Goal: Transaction & Acquisition: Purchase product/service

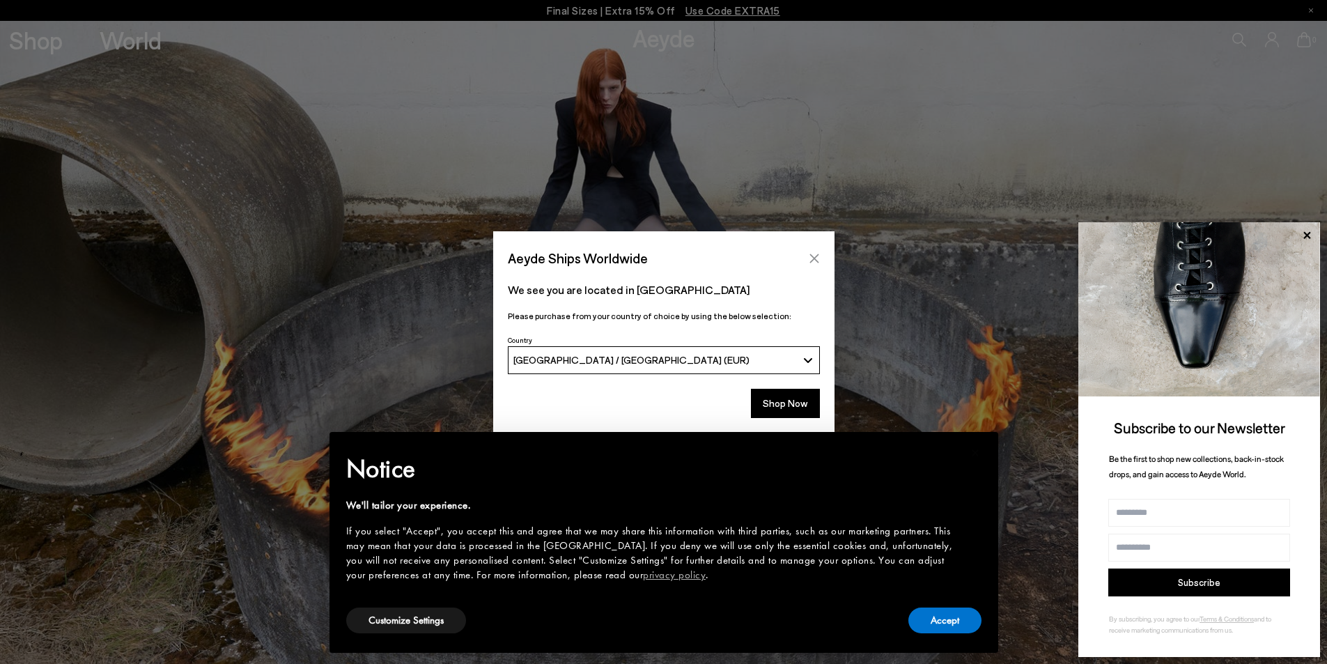
click at [812, 259] on icon "Close" at bounding box center [814, 258] width 11 height 11
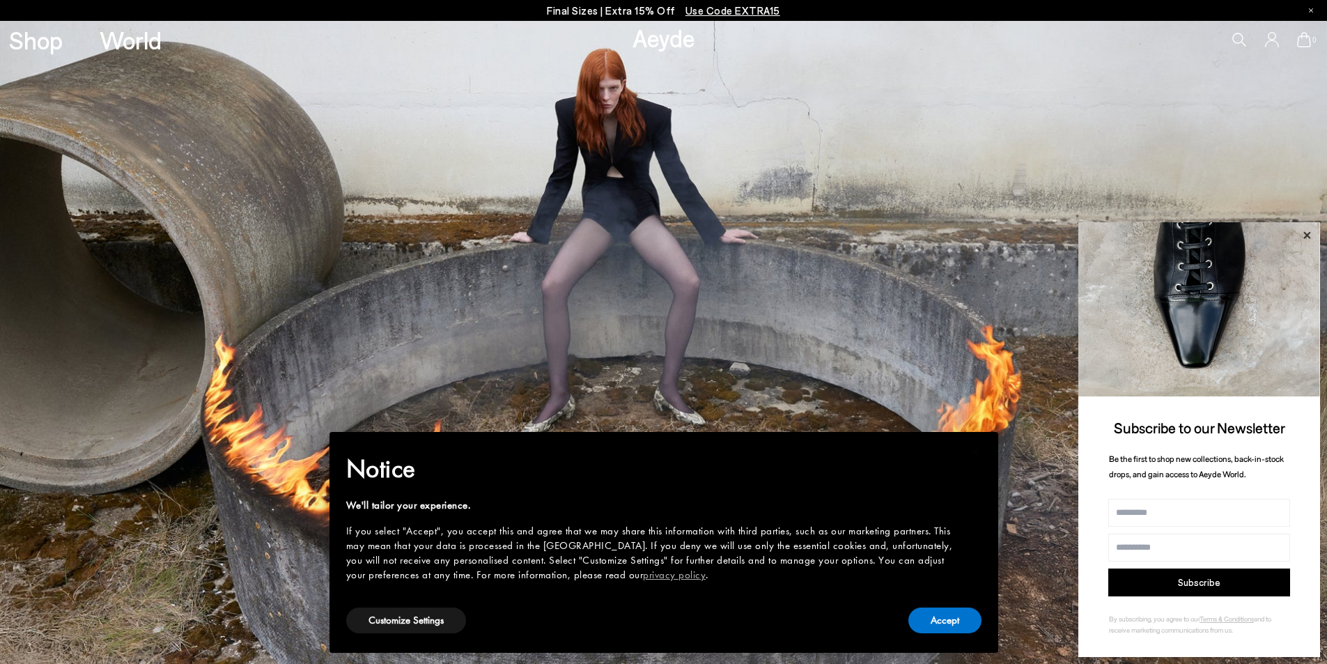
click at [1308, 231] on icon at bounding box center [1307, 235] width 18 height 18
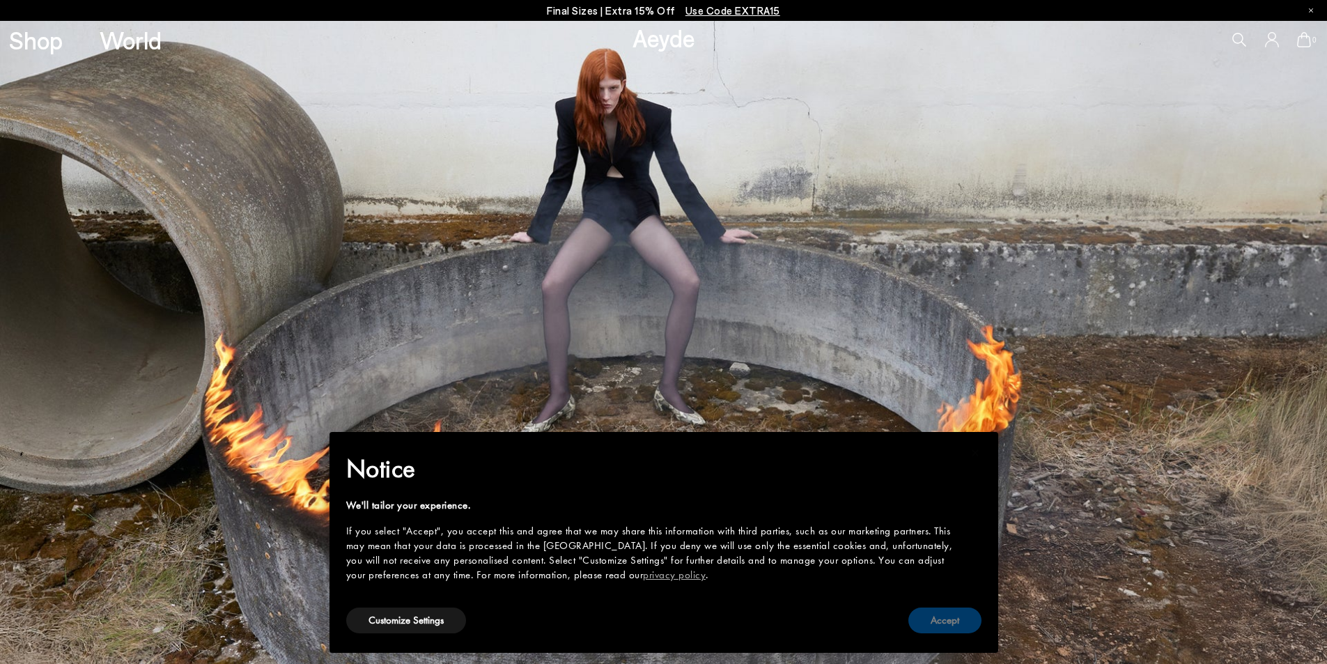
click at [934, 625] on button "Accept" at bounding box center [945, 621] width 73 height 26
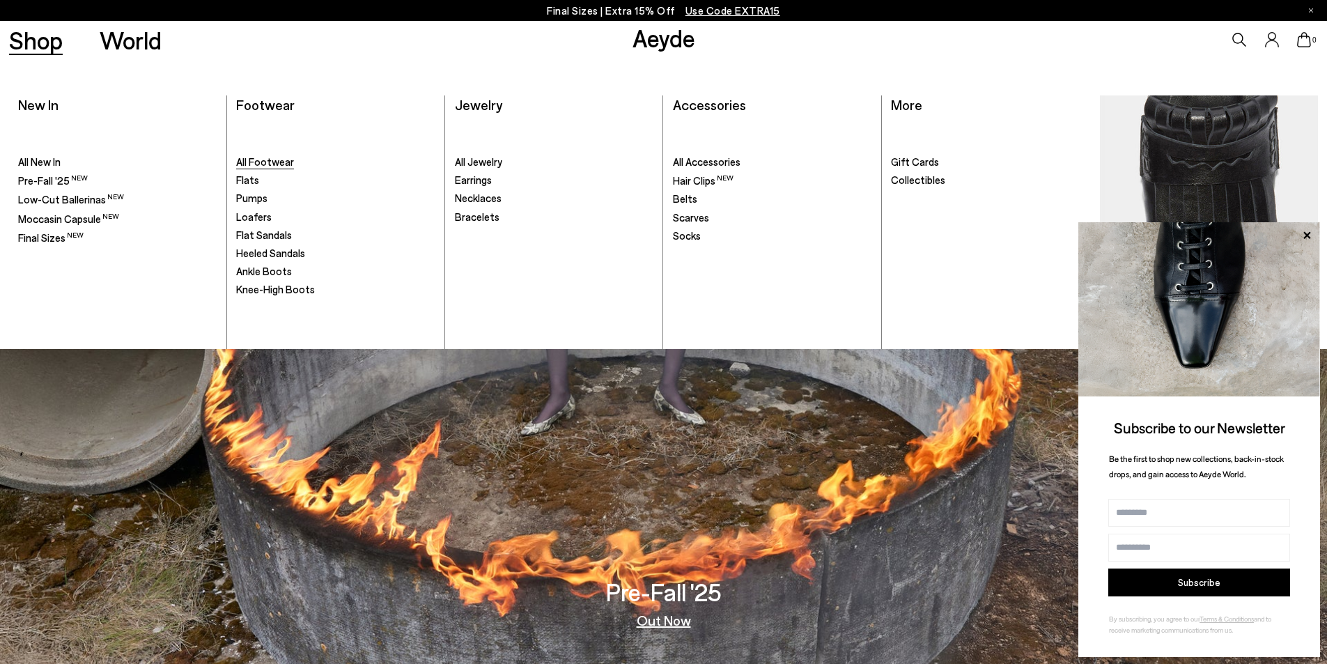
click at [261, 160] on span "All Footwear" at bounding box center [265, 161] width 58 height 13
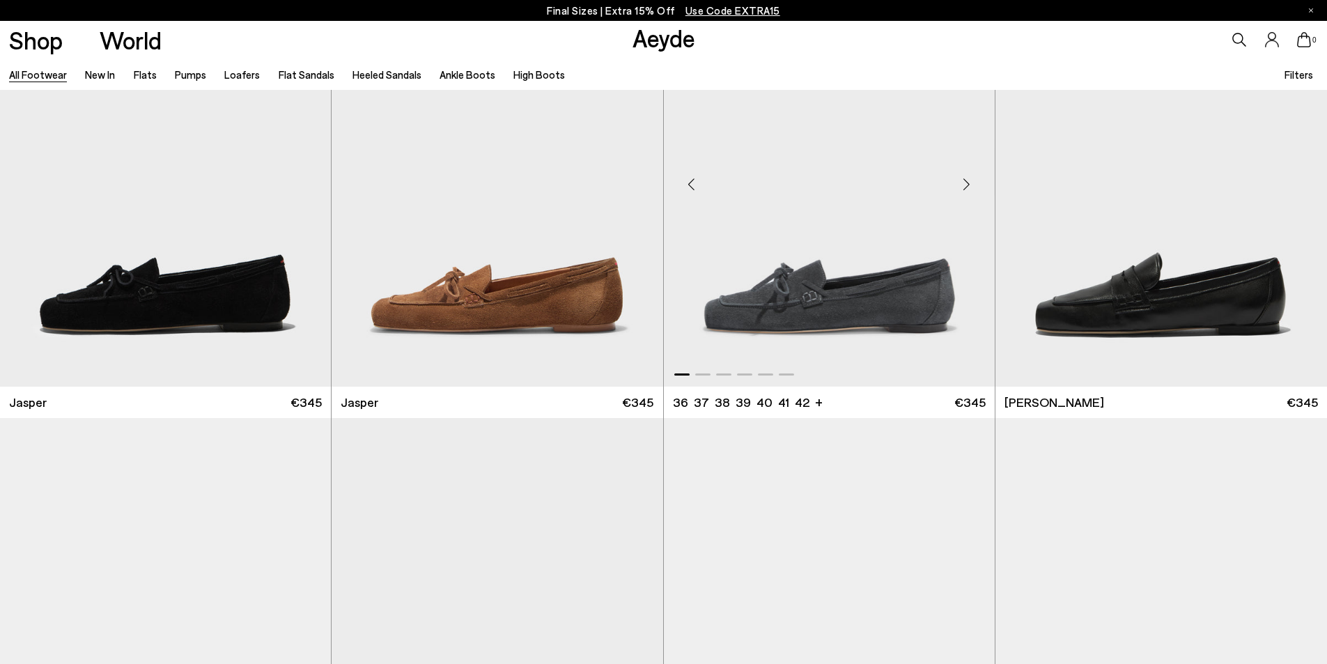
scroll to position [697, 0]
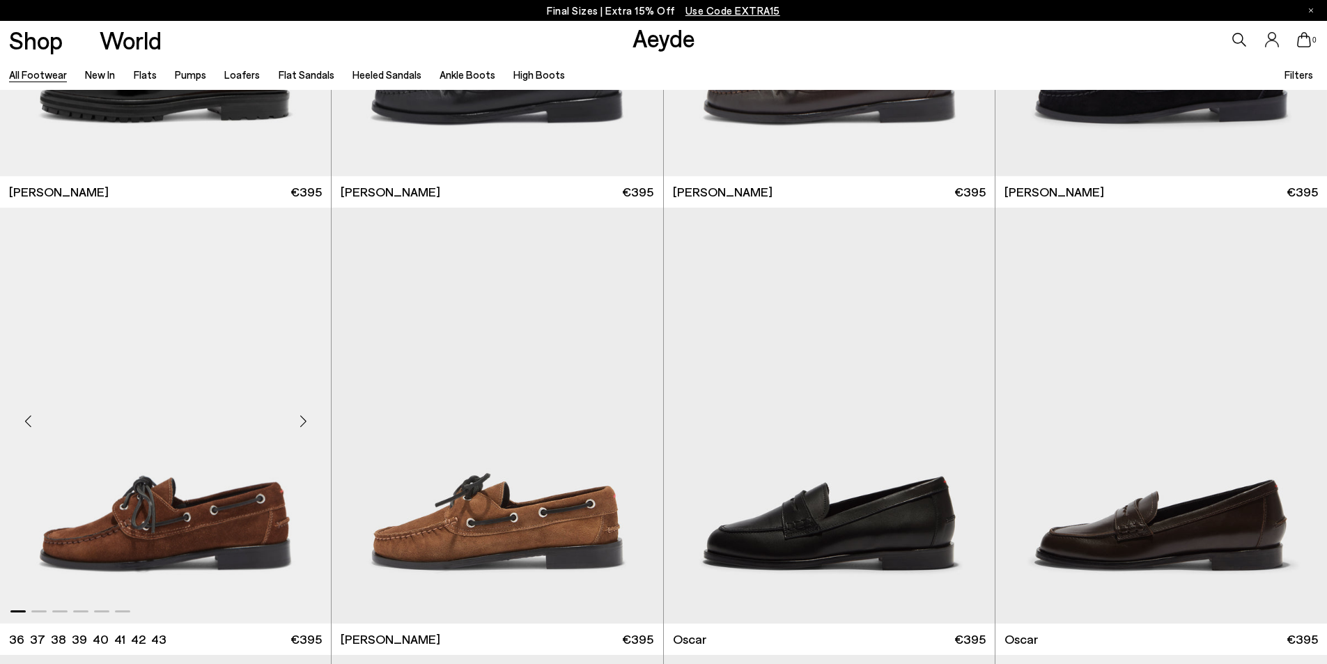
scroll to position [1393, 0]
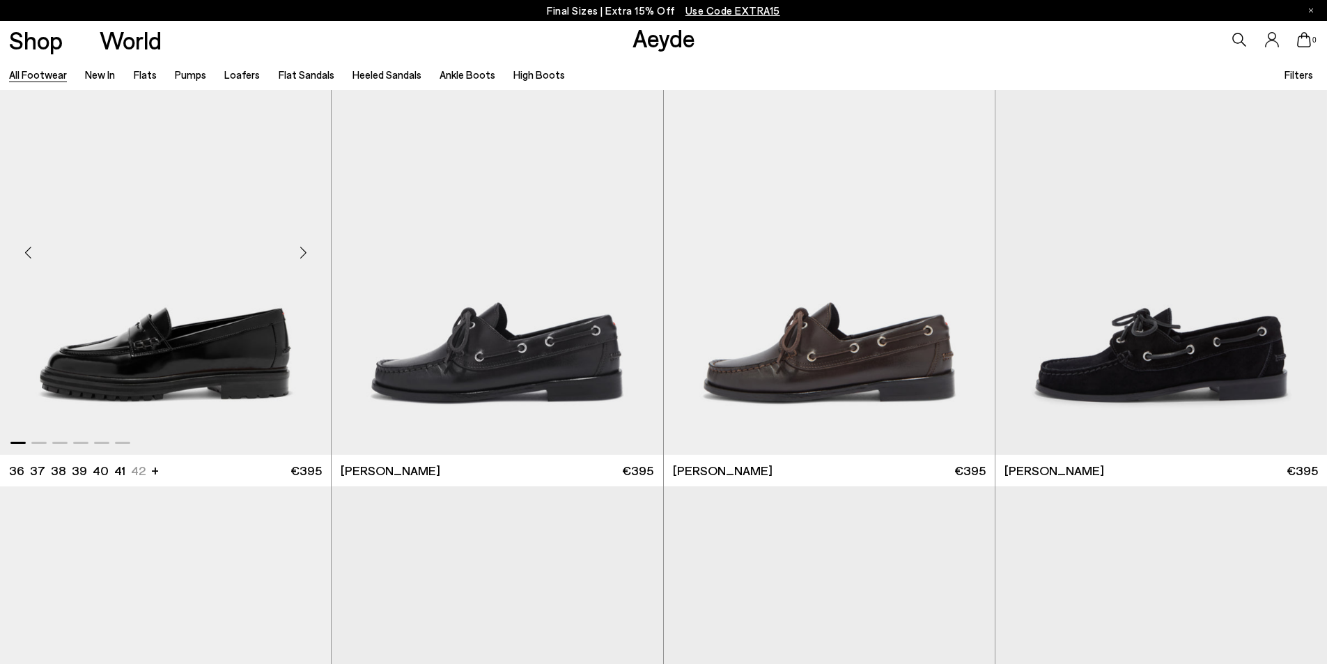
click at [303, 256] on div "Next slide" at bounding box center [303, 252] width 42 height 42
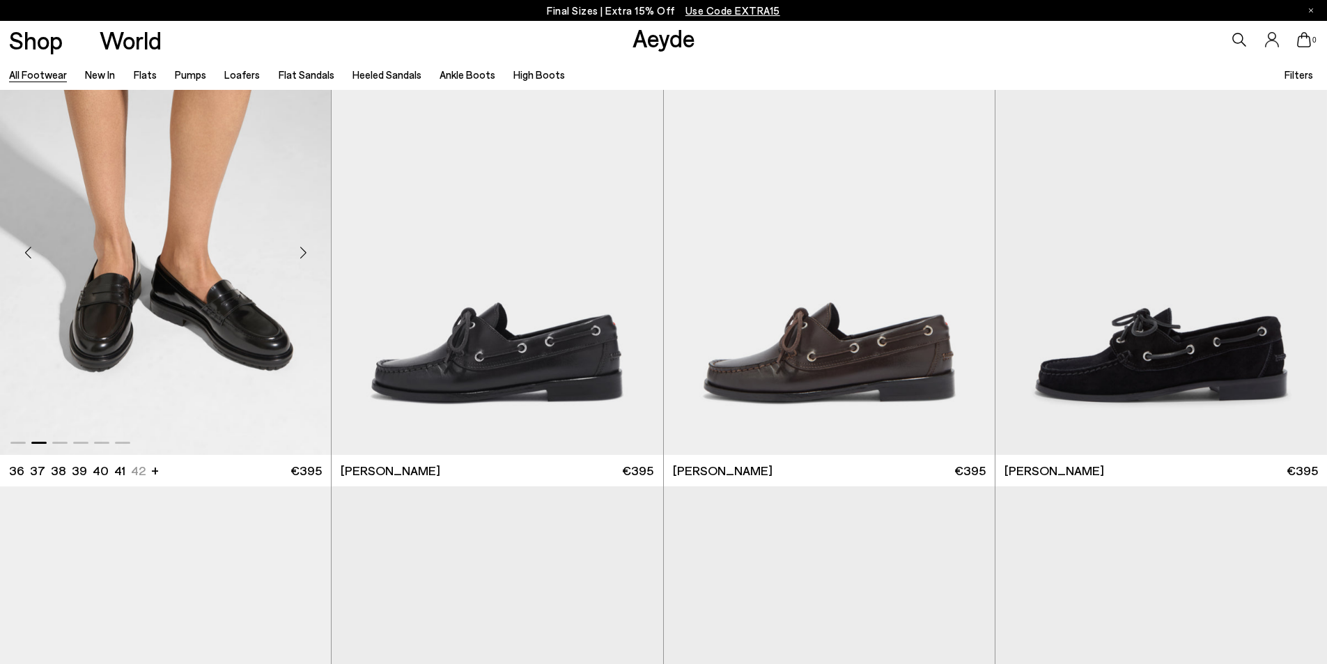
click at [303, 256] on div "Next slide" at bounding box center [303, 252] width 42 height 42
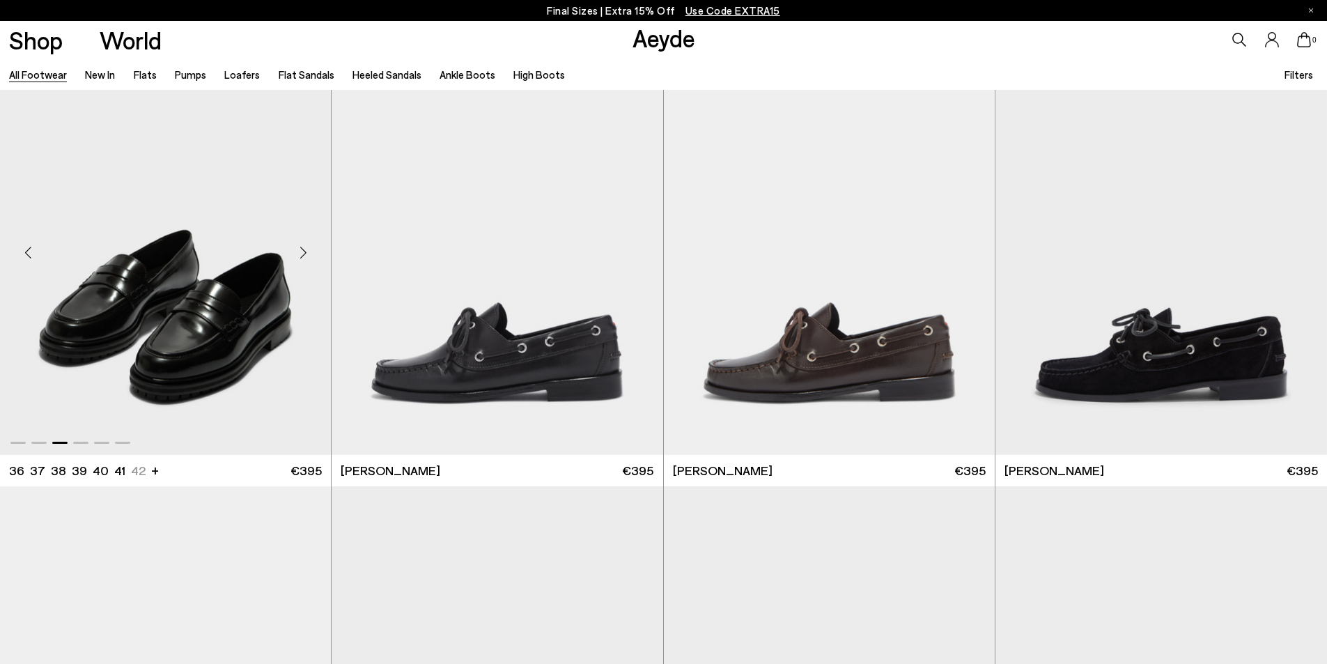
click at [303, 256] on div "Next slide" at bounding box center [303, 252] width 42 height 42
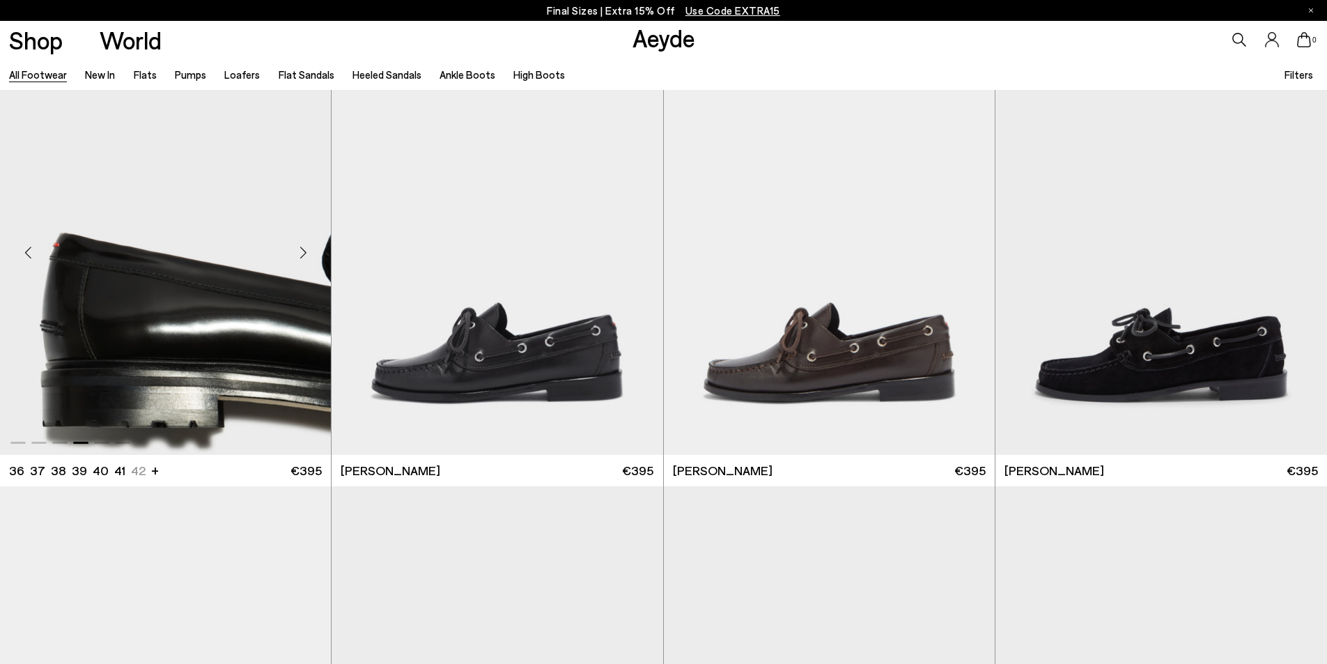
click at [303, 256] on div "Next slide" at bounding box center [303, 252] width 42 height 42
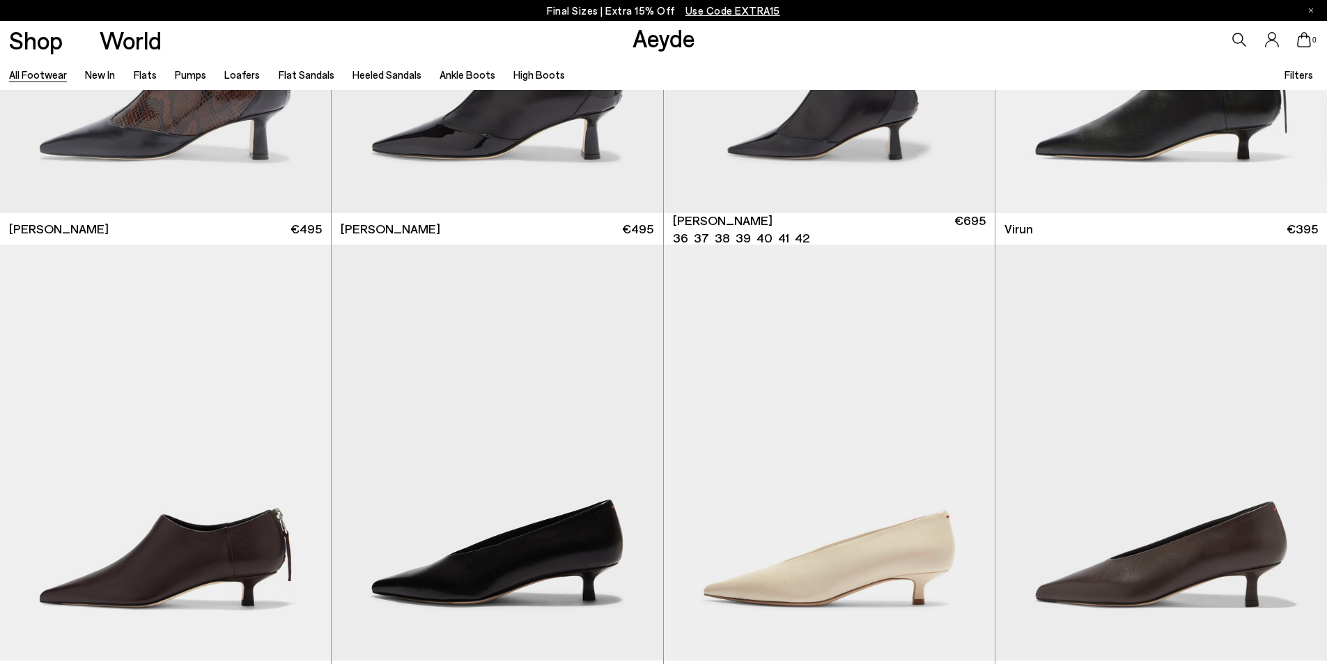
scroll to position [5434, 0]
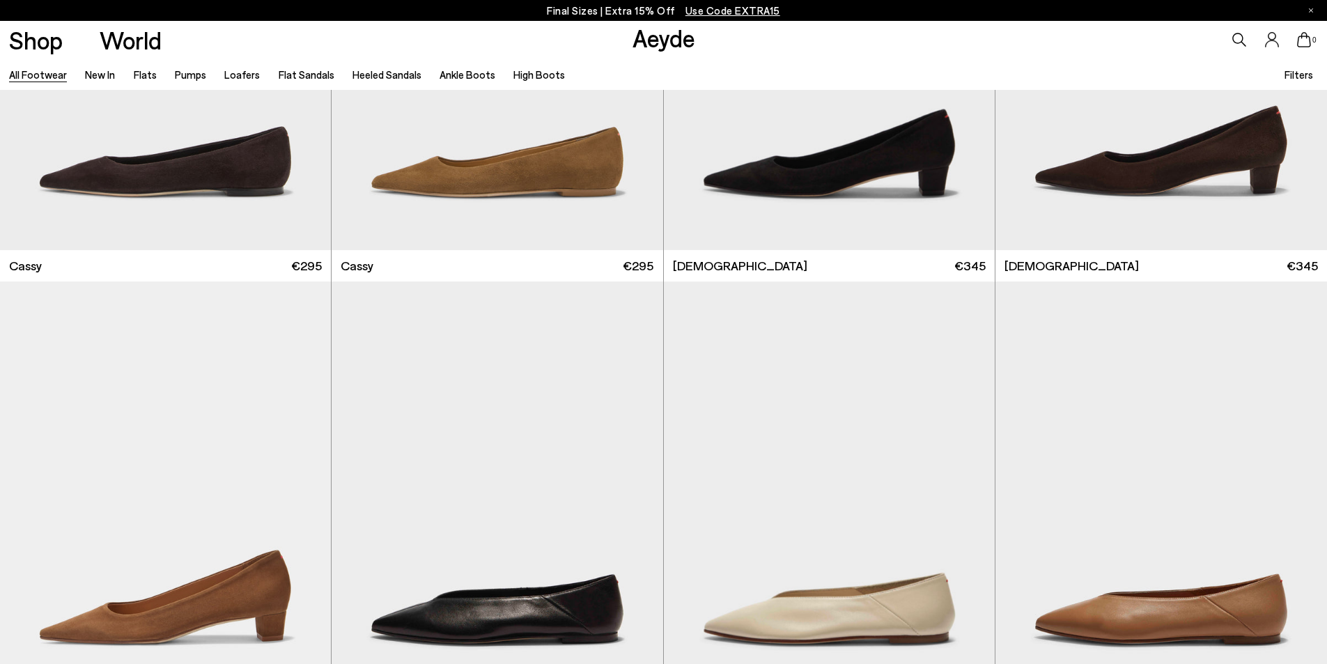
scroll to position [7873, 0]
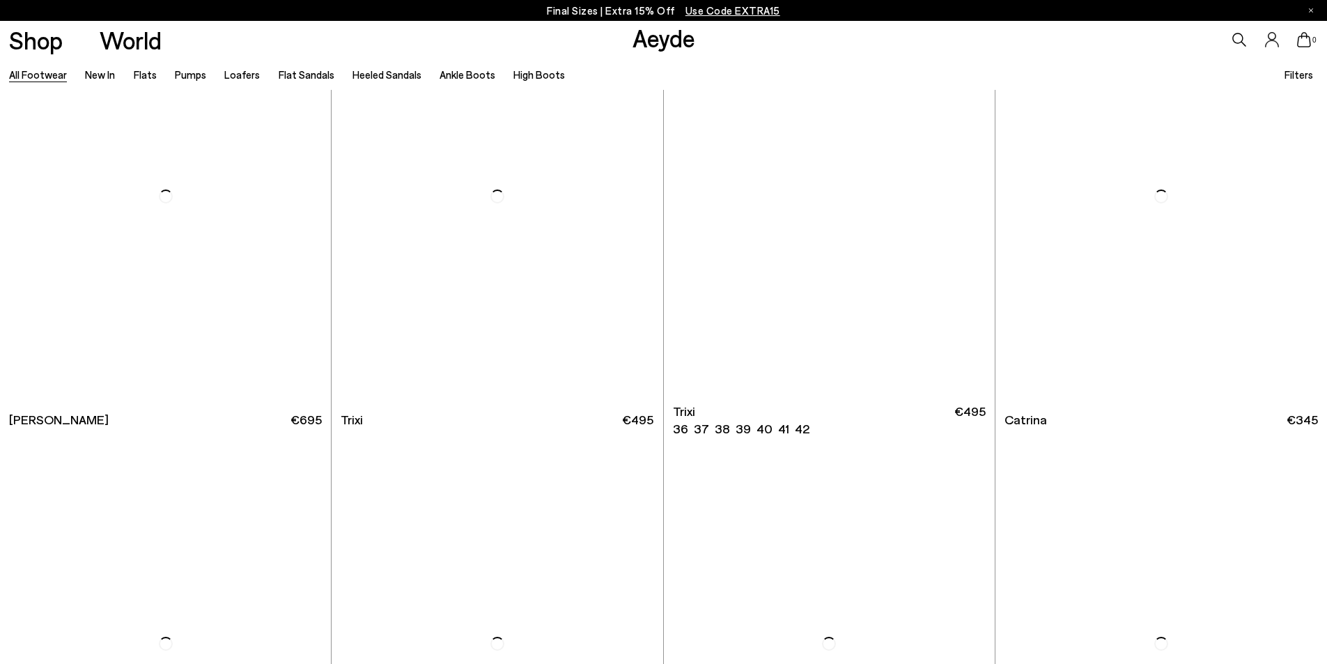
scroll to position [11425, 0]
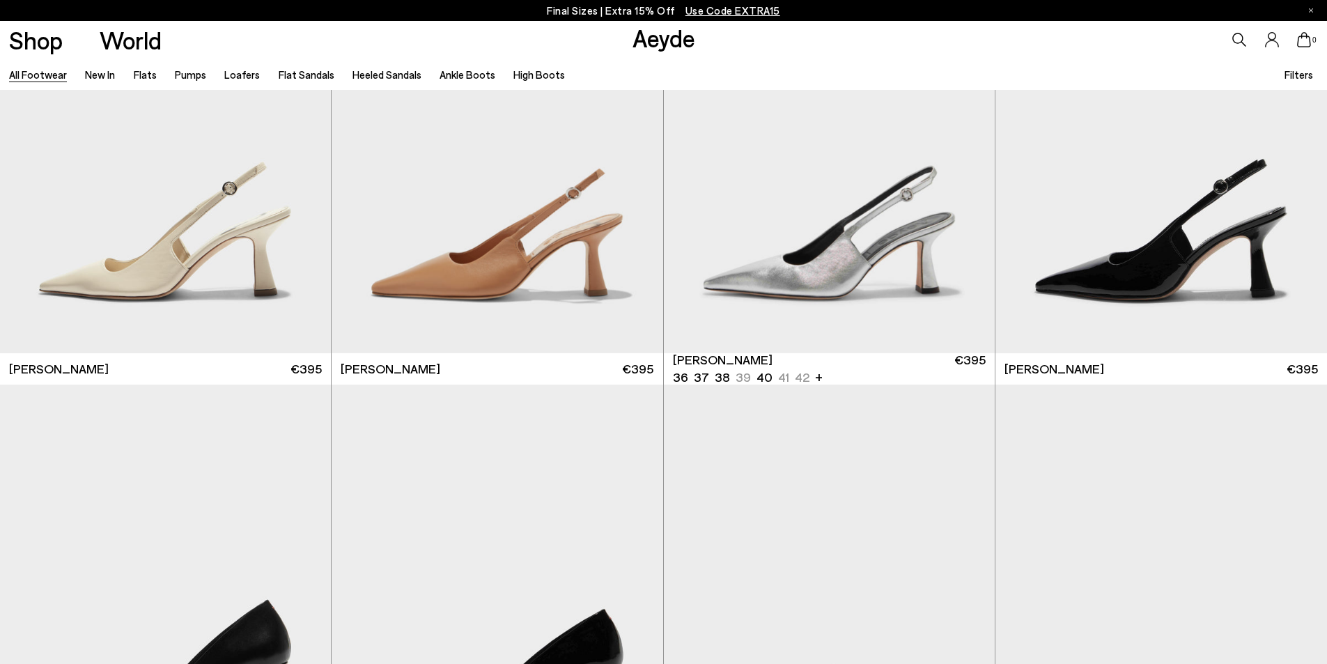
scroll to position [12402, 0]
